Goal: Task Accomplishment & Management: Complete application form

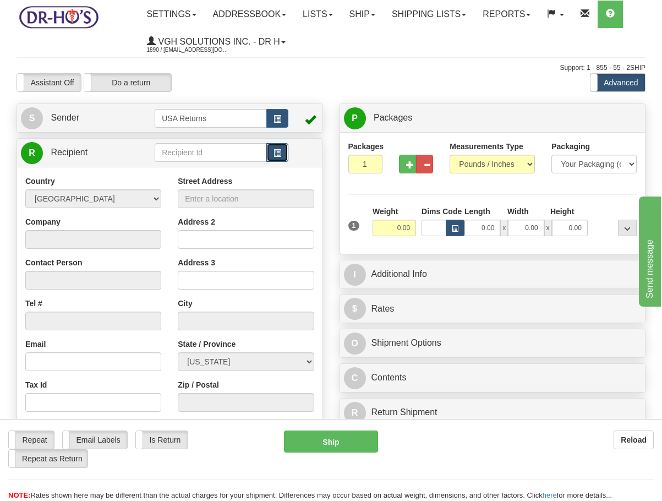
click at [277, 155] on span "button" at bounding box center [277, 153] width 8 height 7
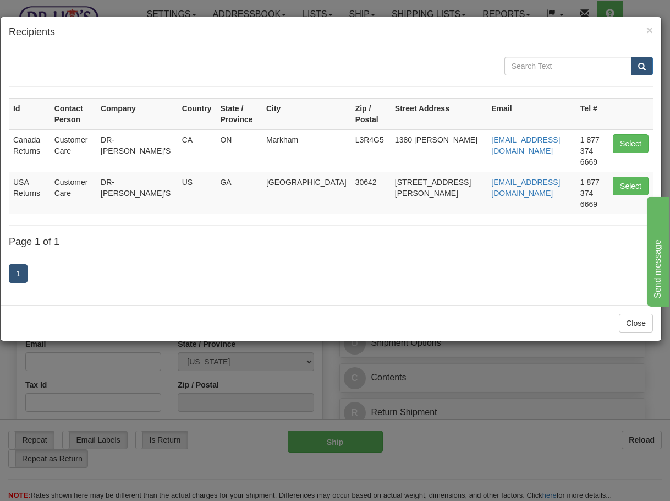
click at [624, 129] on td "Select" at bounding box center [630, 150] width 45 height 42
click at [624, 134] on button "Select" at bounding box center [631, 143] width 36 height 19
type input "Canada Returns"
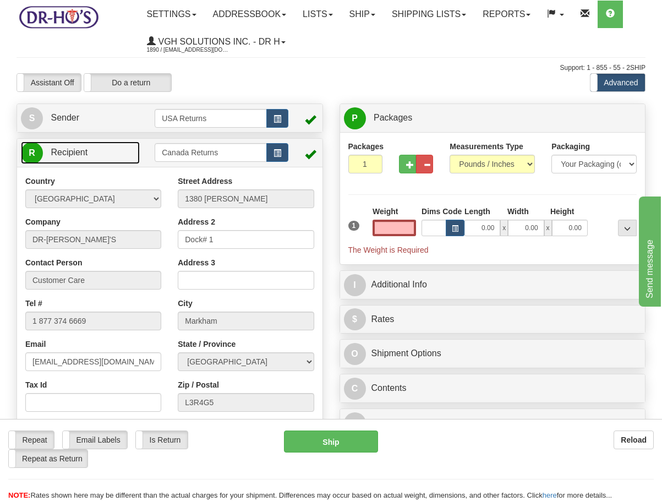
type input "0.00"
click at [97, 154] on link "R Recipient" at bounding box center [80, 152] width 119 height 23
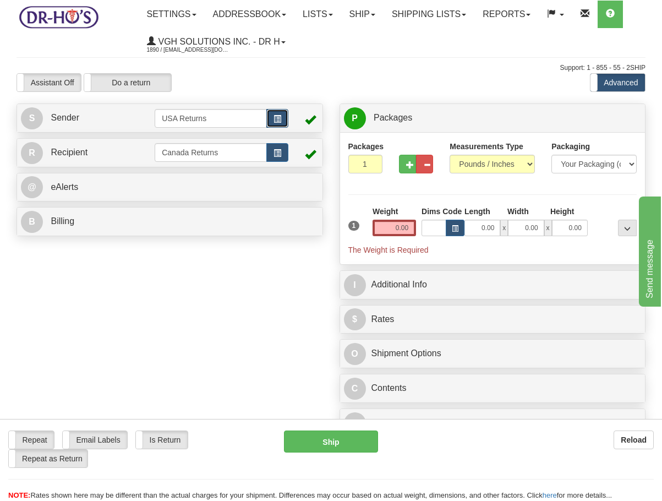
click at [278, 119] on span "button" at bounding box center [277, 119] width 8 height 7
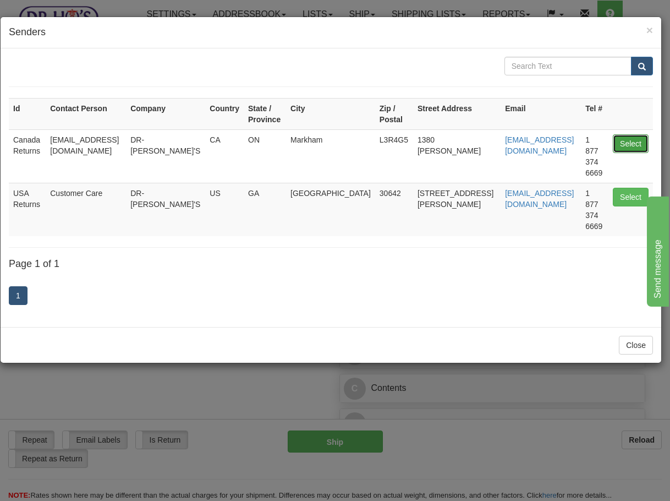
click at [630, 137] on button "Select" at bounding box center [631, 143] width 36 height 19
type input "Canada Returns"
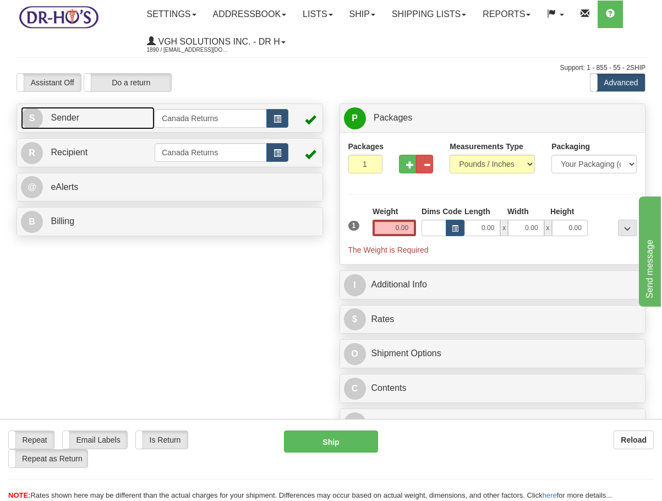
click at [86, 118] on link "S Sender" at bounding box center [88, 118] width 134 height 23
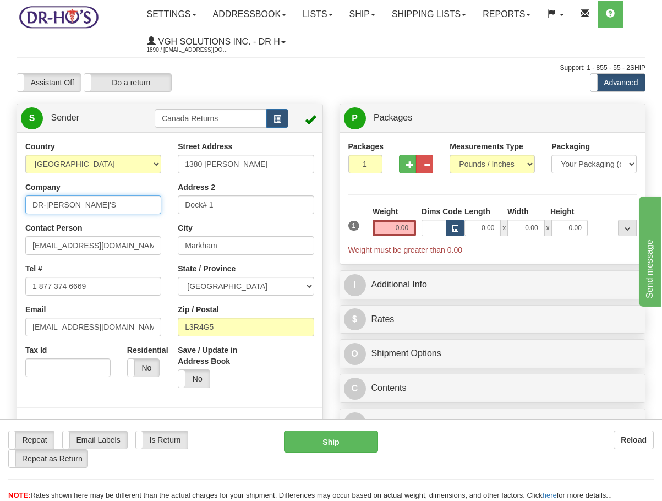
click at [94, 207] on input "DR-[PERSON_NAME]'S" at bounding box center [93, 204] width 136 height 19
paste input "[PERSON_NAME]"
type input "[PERSON_NAME]"
click at [132, 242] on input "[EMAIL_ADDRESS][DOMAIN_NAME]" at bounding box center [93, 245] width 136 height 19
paste input "[PERSON_NAME]"
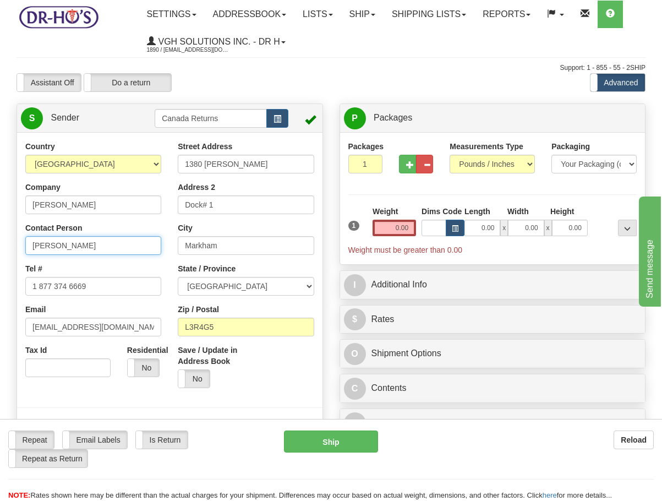
type input "[PERSON_NAME]"
click at [108, 288] on input "1 877 374 6669" at bounding box center [93, 286] width 136 height 19
paste input "5199654522"
type input "5199654522"
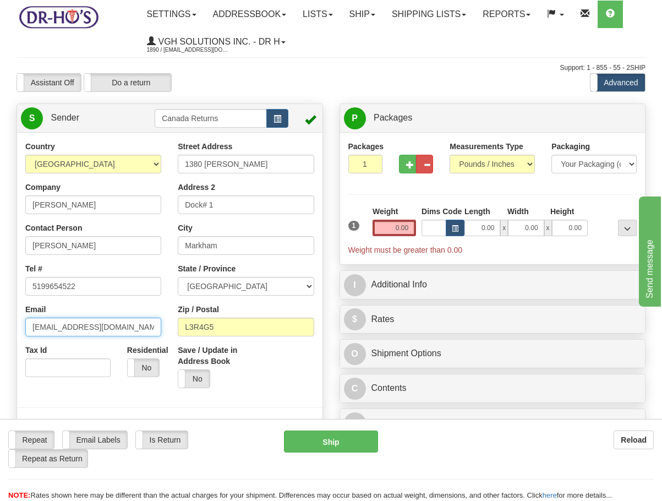
drag, startPoint x: 129, startPoint y: 326, endPoint x: -117, endPoint y: 319, distance: 245.4
click at [0, 319] on html "Training Course Close Toggle navigation Settings Shipping Preferences New Sende…" at bounding box center [331, 250] width 662 height 501
drag, startPoint x: 266, startPoint y: 150, endPoint x: 257, endPoint y: 169, distance: 20.9
click at [266, 150] on div "Street Address [STREET_ADDRESS][PERSON_NAME]" at bounding box center [246, 157] width 136 height 32
click at [254, 174] on div "Street Address [STREET_ADDRESS][PERSON_NAME] Address 2 Dock# 1 City [GEOGRAPHIC…" at bounding box center [245, 268] width 152 height 255
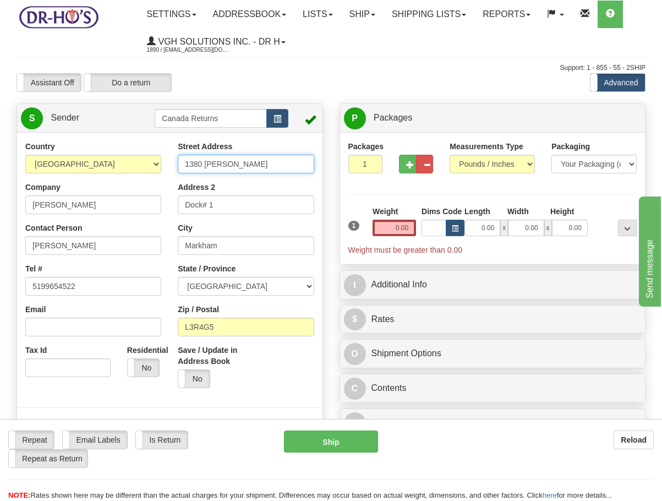
click at [255, 167] on input "1380 [PERSON_NAME]" at bounding box center [246, 164] width 136 height 19
paste input "[STREET_ADDRESS]"
type input "[STREET_ADDRESS]"
drag, startPoint x: 237, startPoint y: 196, endPoint x: 97, endPoint y: 197, distance: 140.3
click at [97, 197] on div "Country [GEOGRAPHIC_DATA] [GEOGRAPHIC_DATA] [GEOGRAPHIC_DATA] [GEOGRAPHIC_DATA]…" at bounding box center [169, 293] width 305 height 305
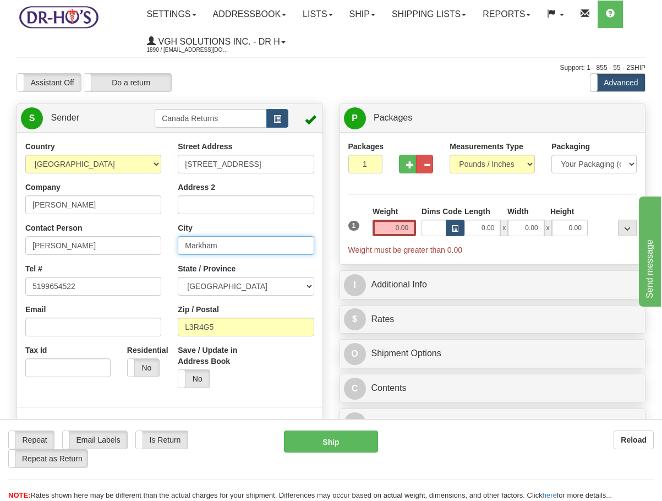
click at [245, 237] on input "Markham" at bounding box center [246, 245] width 136 height 19
paste input "Belle River"
type input "Belle River"
click at [405, 232] on input "0.00" at bounding box center [393, 227] width 43 height 17
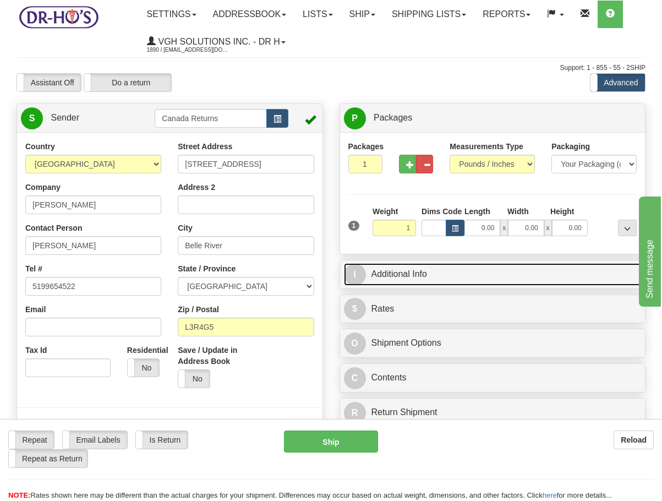
click at [430, 276] on link "I Additional Info" at bounding box center [493, 274] width 298 height 23
type input "1.00"
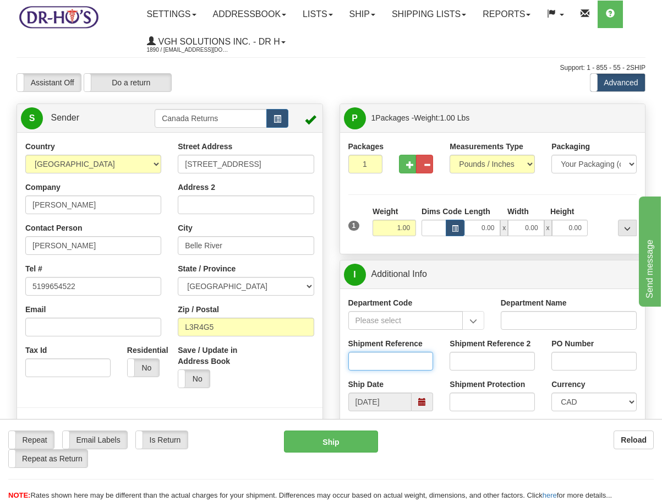
click at [423, 361] on input "Shipment Reference" at bounding box center [390, 361] width 85 height 19
paste input "1205014"
click at [431, 410] on span at bounding box center [421, 401] width 21 height 19
type input "1205014"
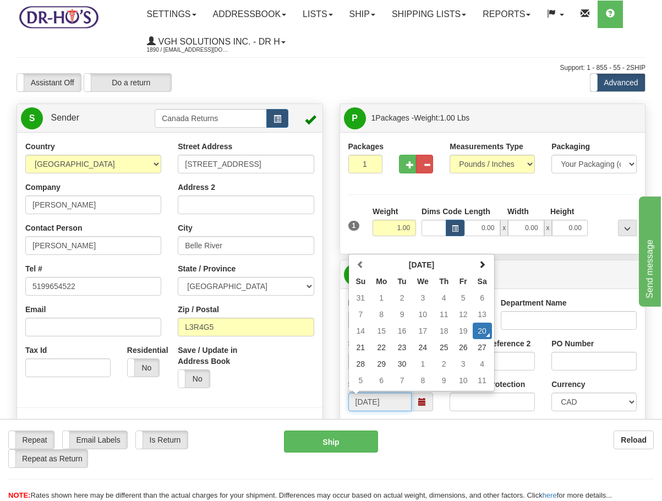
click at [404, 372] on td "7" at bounding box center [401, 380] width 19 height 17
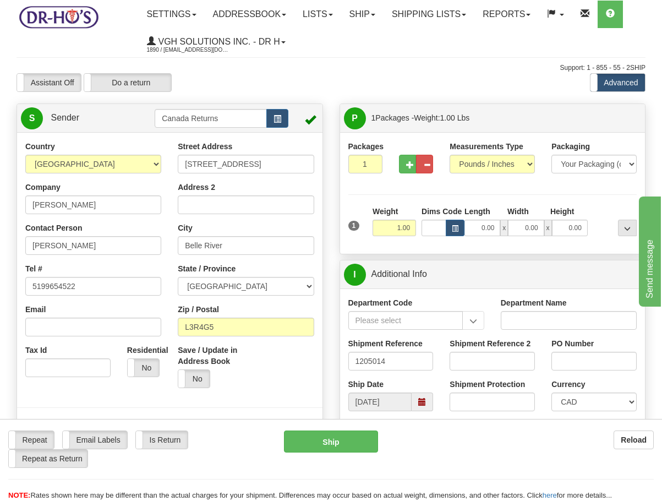
click at [416, 404] on span at bounding box center [421, 401] width 21 height 19
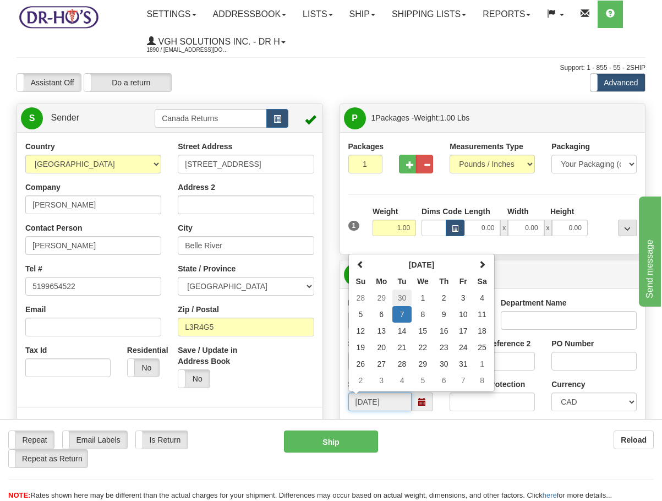
click at [403, 299] on td "30" at bounding box center [401, 297] width 19 height 17
type input "[DATE]"
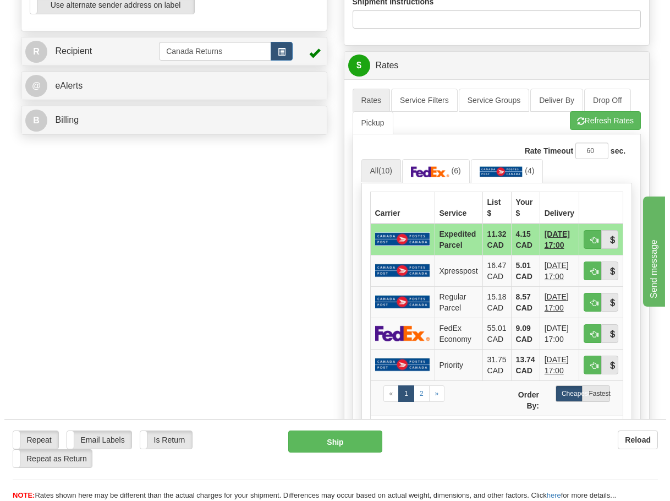
scroll to position [440, 0]
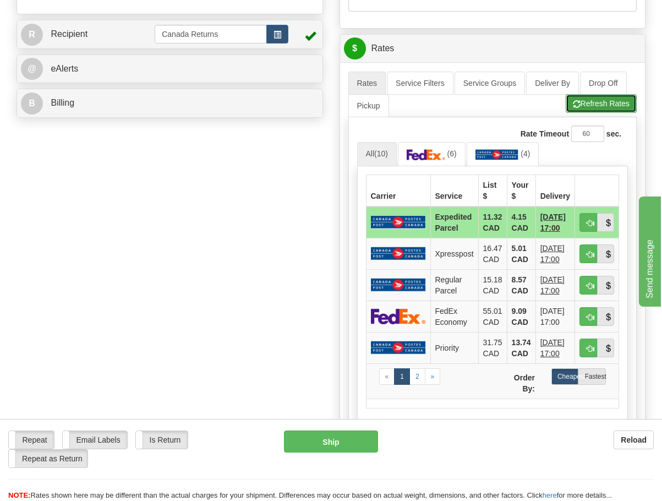
click at [590, 111] on button "Refresh Rates" at bounding box center [601, 103] width 71 height 19
click at [334, 437] on button "Ship" at bounding box center [331, 441] width 94 height 22
type input "DOM.EP"
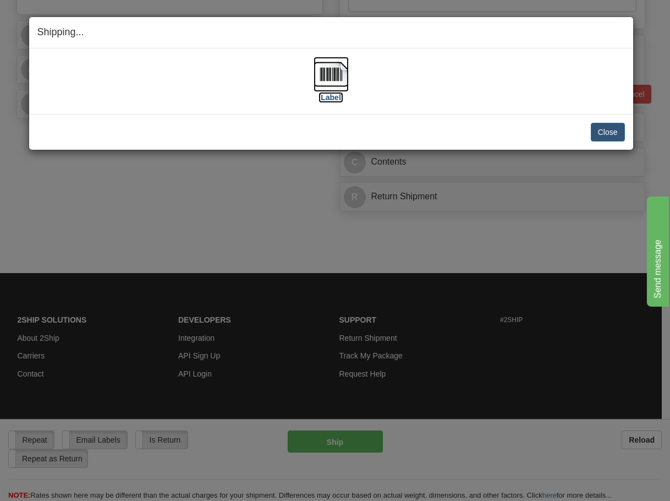
click at [321, 90] on img at bounding box center [331, 74] width 35 height 35
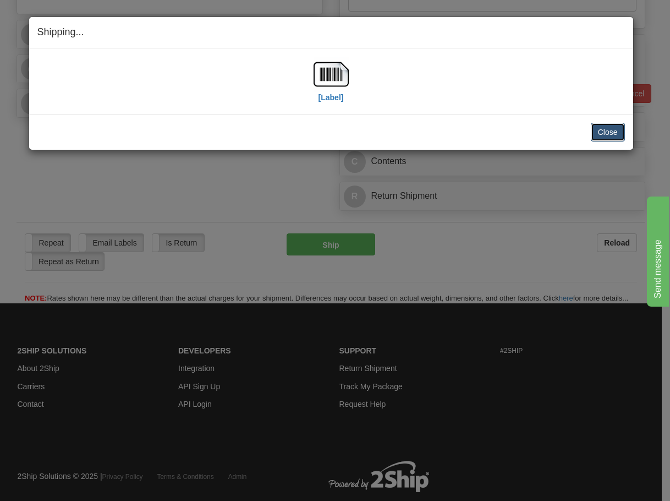
click at [618, 138] on button "Close" at bounding box center [608, 132] width 34 height 19
